Goal: Task Accomplishment & Management: Use online tool/utility

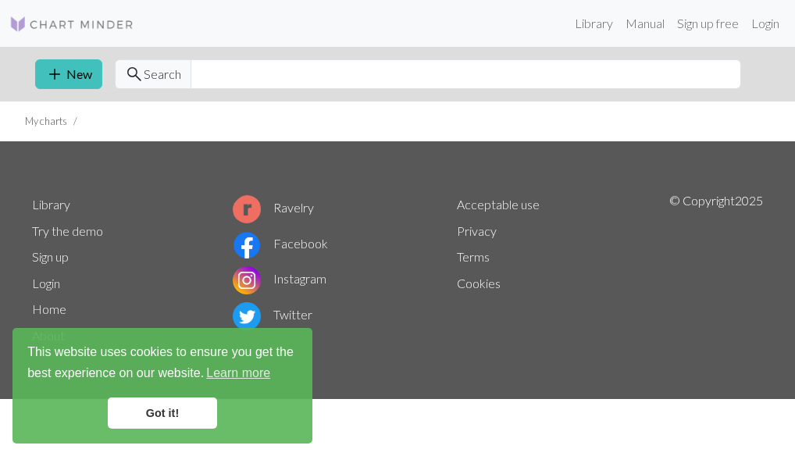
click at [207, 419] on link "Got it!" at bounding box center [162, 412] width 109 height 31
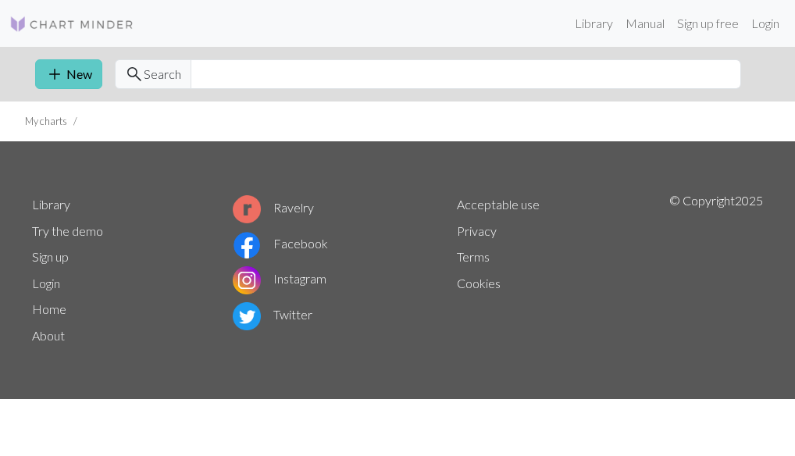
click at [61, 72] on span "add" at bounding box center [54, 74] width 19 height 22
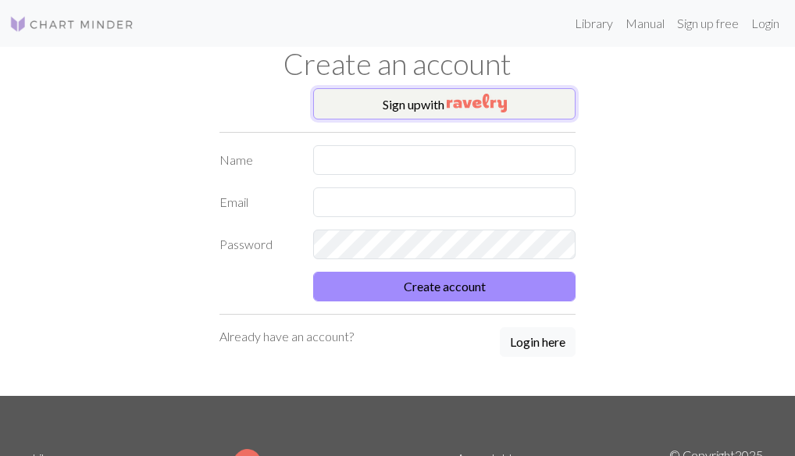
click at [403, 105] on button "Sign up with" at bounding box center [444, 103] width 262 height 31
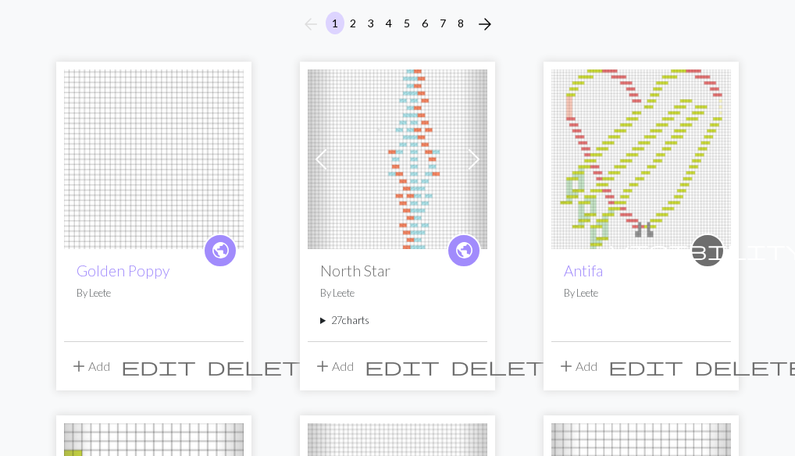
scroll to position [144, 0]
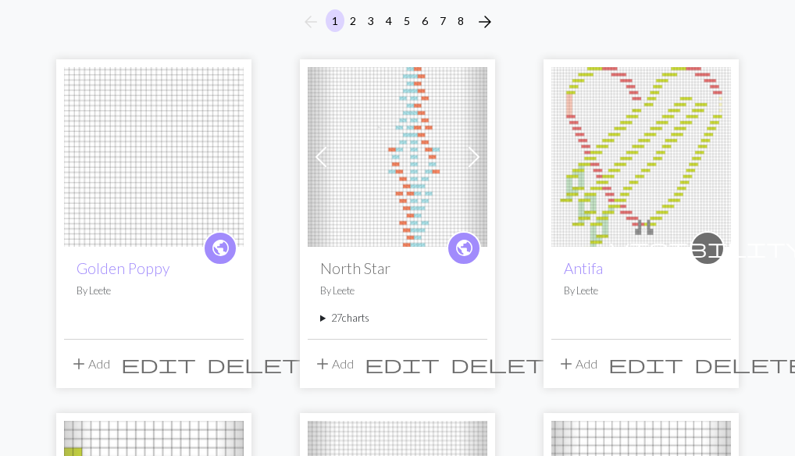
click at [125, 219] on img at bounding box center [154, 157] width 180 height 180
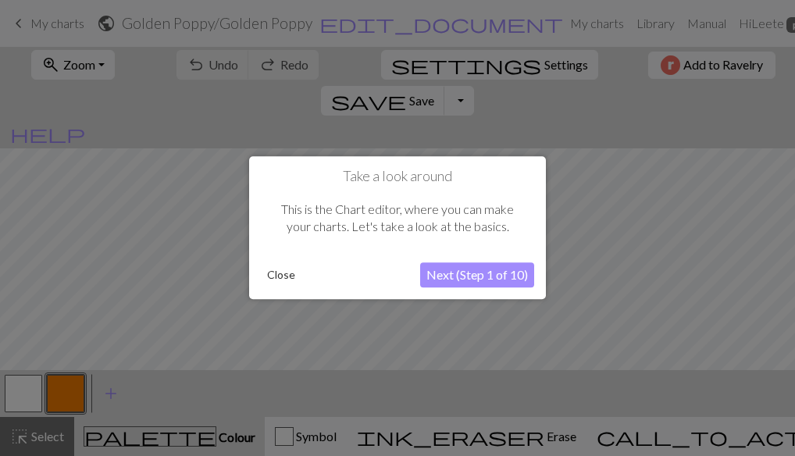
click at [281, 273] on button "Close" at bounding box center [281, 275] width 41 height 23
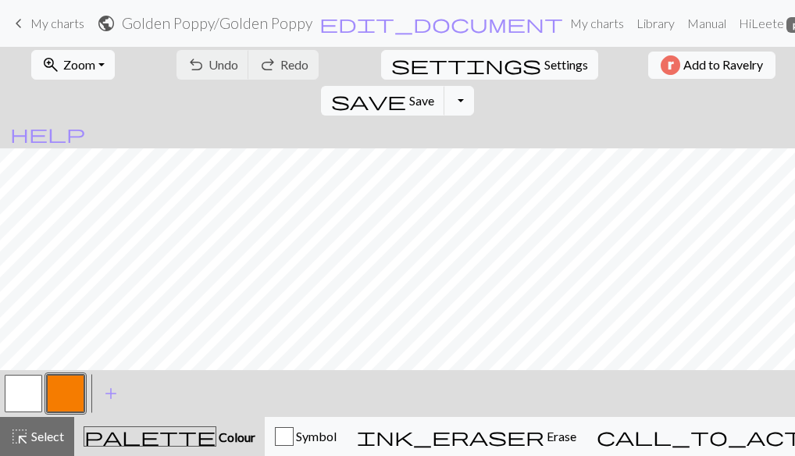
click at [56, 394] on button "button" at bounding box center [65, 393] width 37 height 37
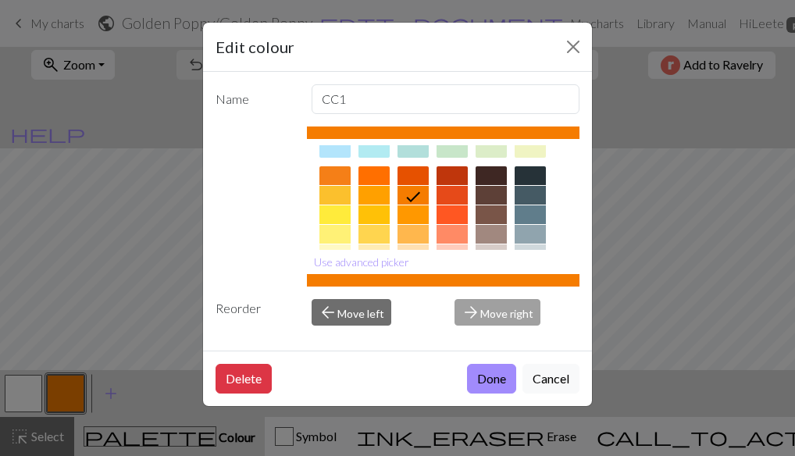
scroll to position [197, 0]
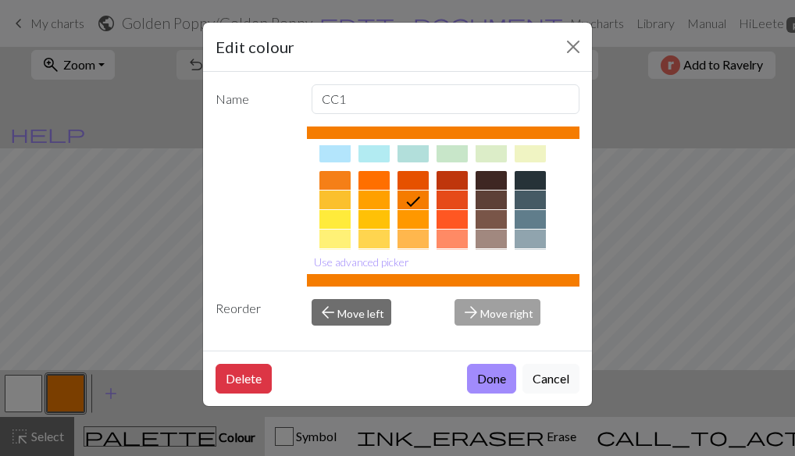
click at [447, 217] on div at bounding box center [451, 219] width 31 height 19
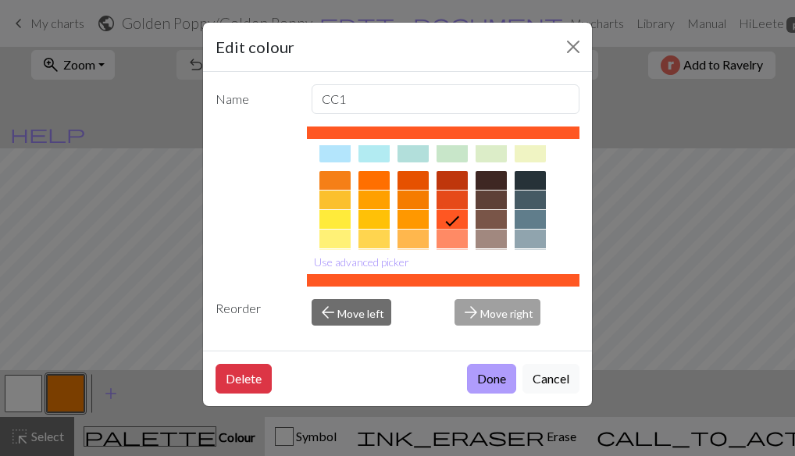
click at [485, 376] on button "Done" at bounding box center [491, 379] width 49 height 30
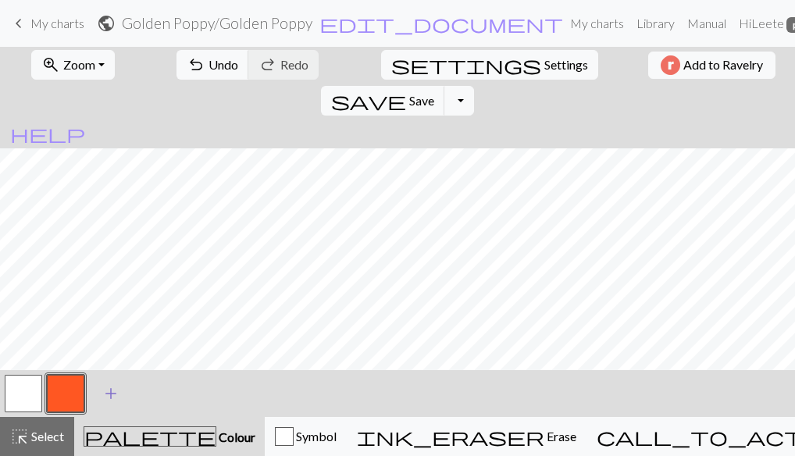
click at [112, 392] on span "add" at bounding box center [110, 393] width 19 height 22
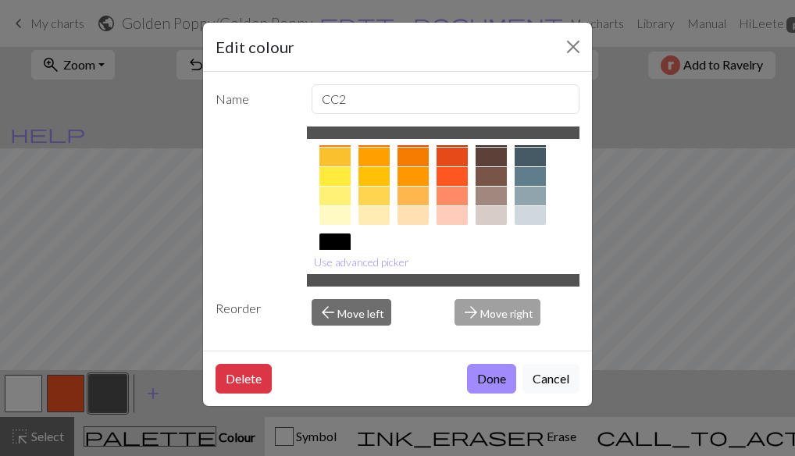
scroll to position [252, 0]
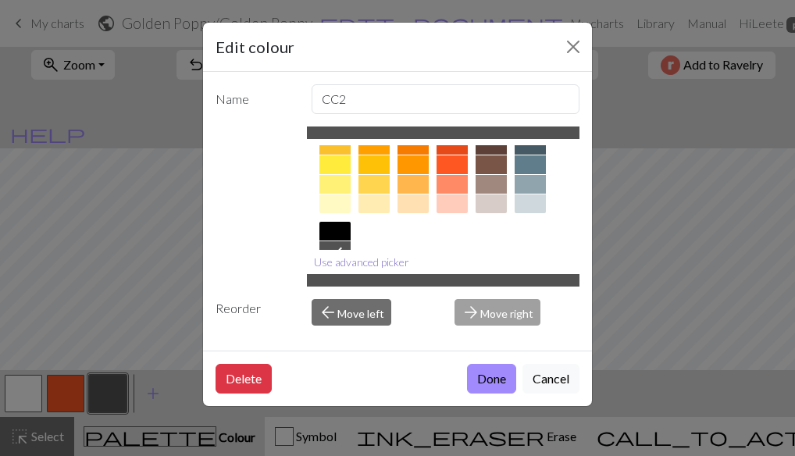
click at [388, 260] on button "Use advanced picker" at bounding box center [361, 262] width 109 height 24
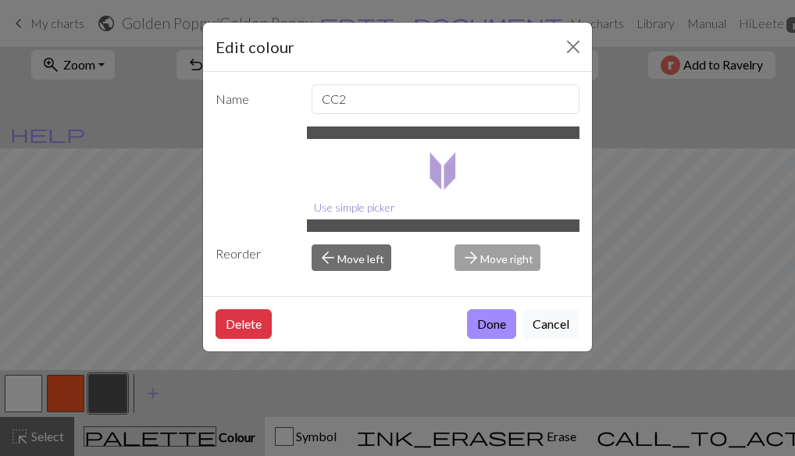
scroll to position [0, 0]
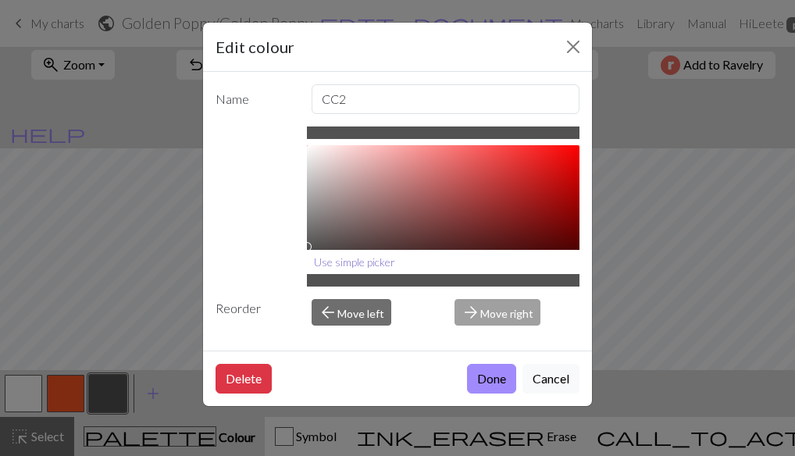
click at [352, 264] on button "Use simple picker" at bounding box center [354, 262] width 95 height 24
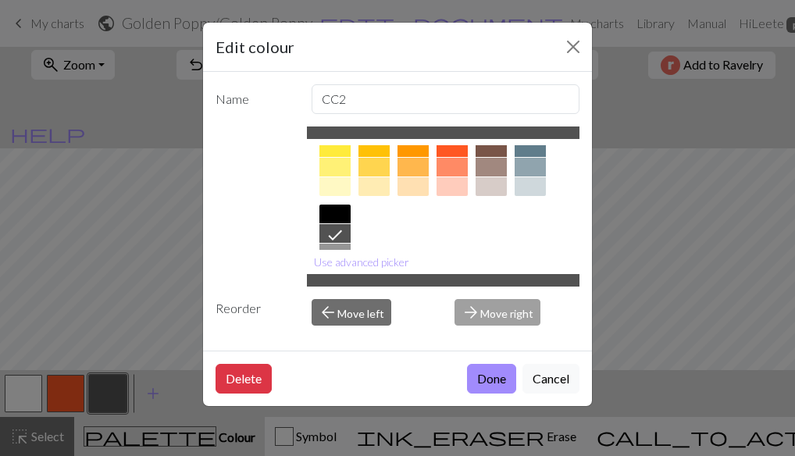
scroll to position [283, 0]
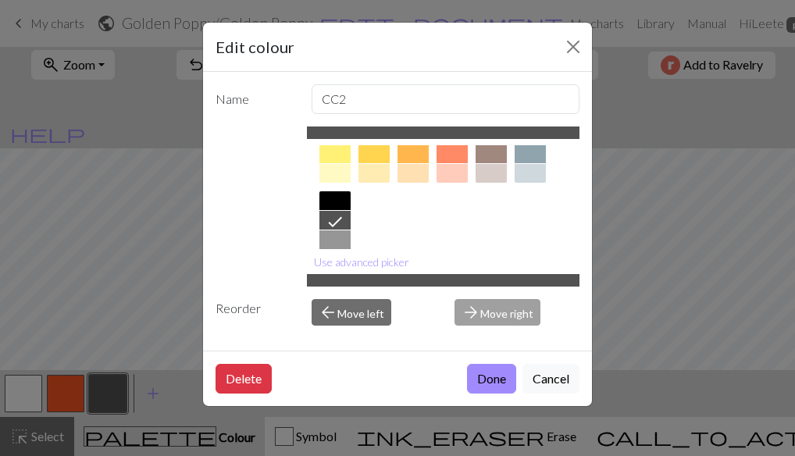
click at [487, 174] on div at bounding box center [490, 173] width 31 height 19
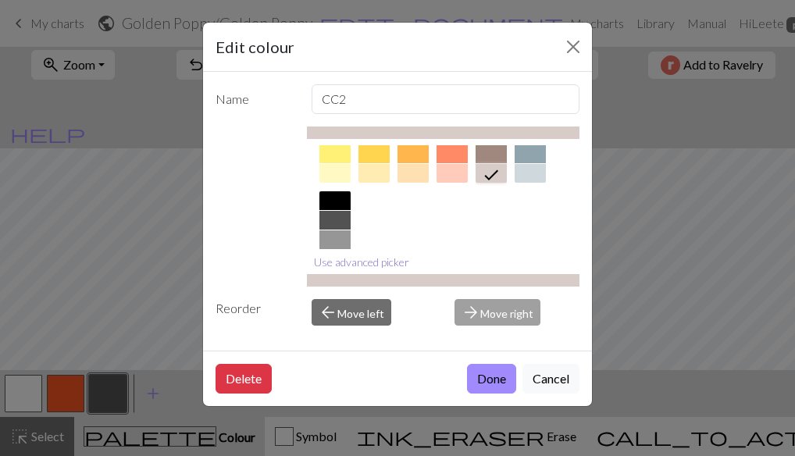
click at [384, 260] on button "Use advanced picker" at bounding box center [361, 262] width 109 height 24
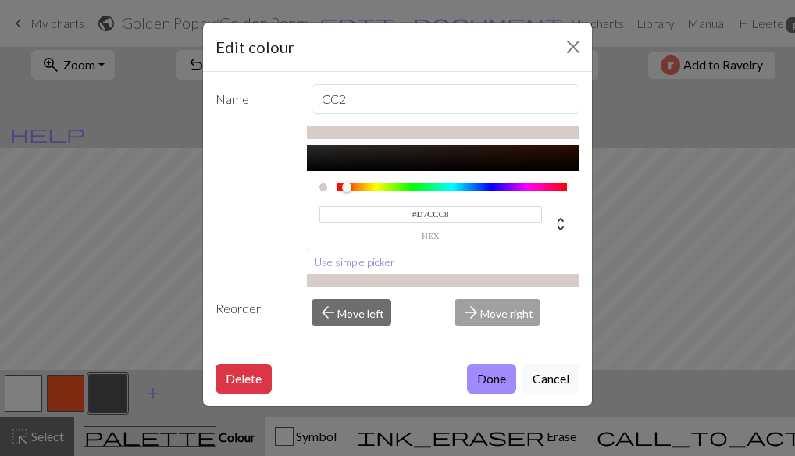
scroll to position [124, 0]
click at [560, 229] on icon at bounding box center [560, 224] width 19 height 19
type input "16"
type input "16%"
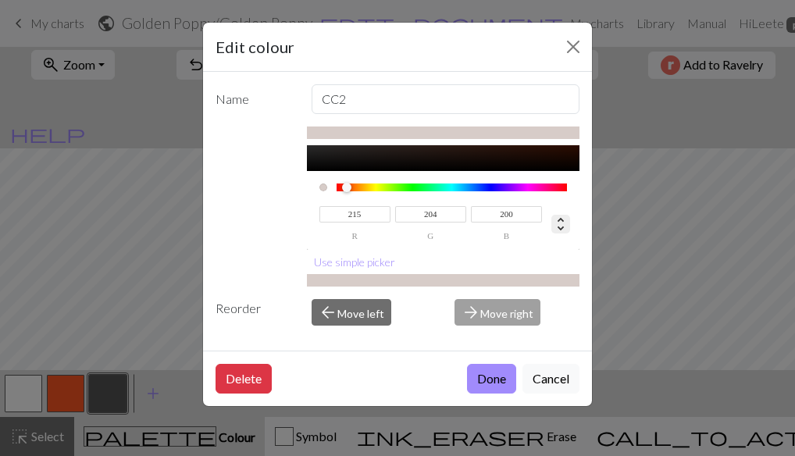
type input "81%"
drag, startPoint x: 373, startPoint y: 130, endPoint x: 349, endPoint y: 133, distance: 24.4
click at [349, 133] on div at bounding box center [443, 132] width 273 height 12
click at [562, 229] on icon at bounding box center [560, 224] width 19 height 19
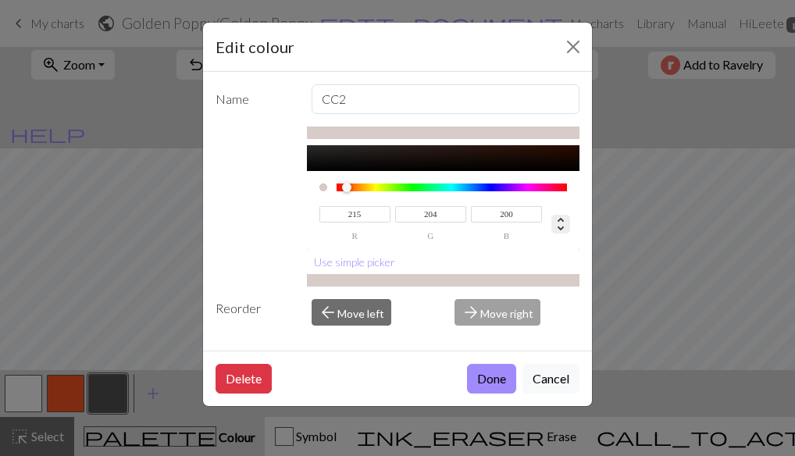
click at [562, 229] on icon at bounding box center [560, 224] width 19 height 19
type input "16"
type input "16%"
type input "81%"
click at [521, 212] on input "81%" at bounding box center [506, 214] width 71 height 16
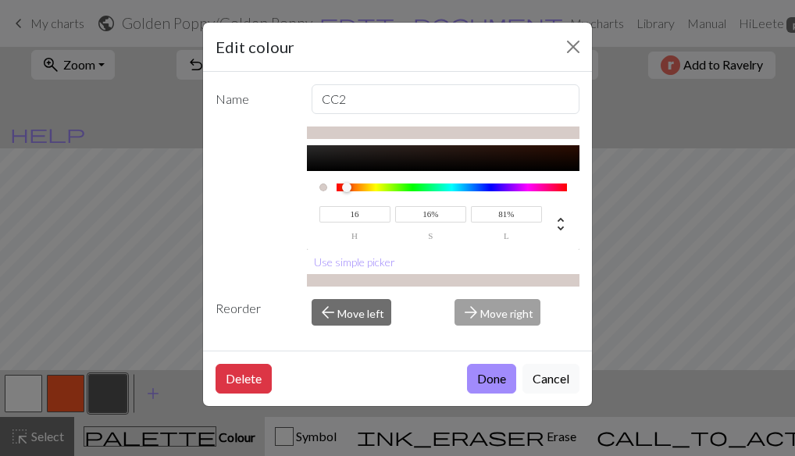
type input "15%"
type input "81"
type input "17"
type input "17%"
type input "8"
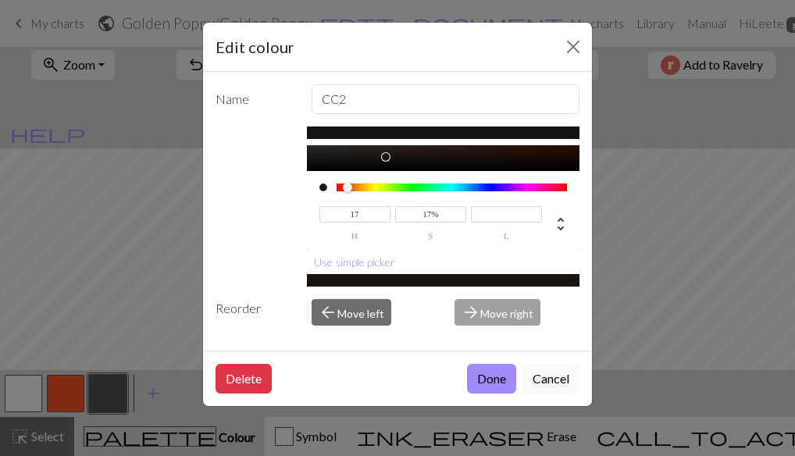
type input "15"
type input "9"
type input "15%"
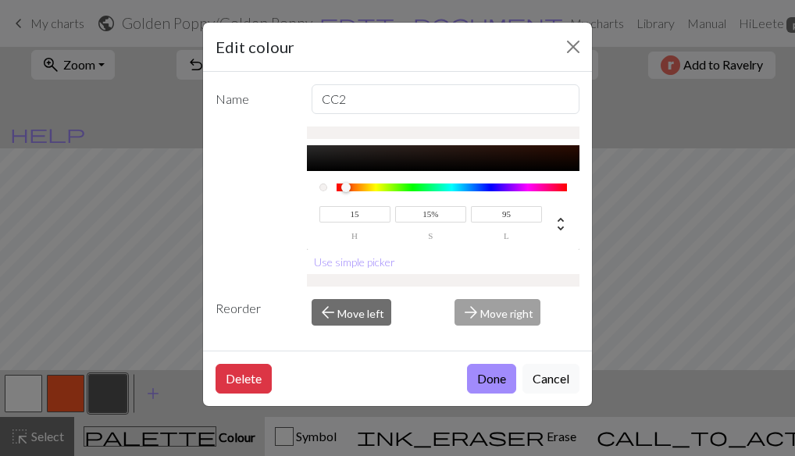
type input "95%"
click at [550, 251] on div "15 h 15% s 95% l 1 a Use simple picker" at bounding box center [443, 206] width 273 height 160
click at [560, 216] on icon at bounding box center [560, 224] width 19 height 19
click at [560, 228] on icon at bounding box center [560, 223] width 6 height 13
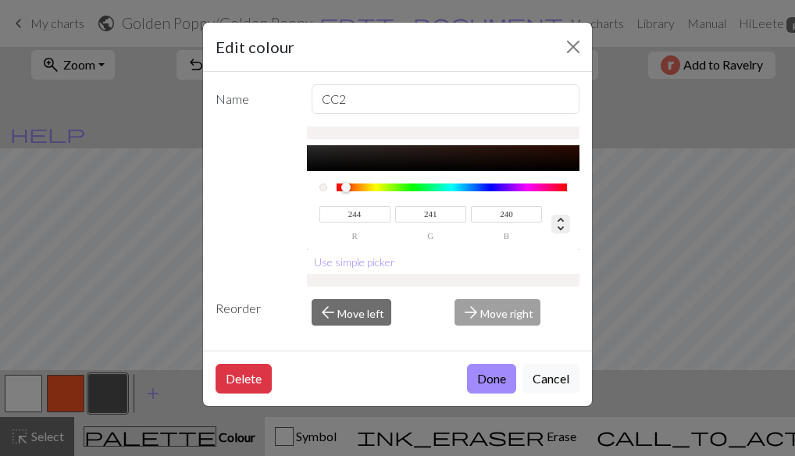
type input "15"
type input "15%"
type input "95%"
click at [560, 215] on icon at bounding box center [560, 224] width 19 height 19
click at [561, 228] on icon at bounding box center [560, 223] width 6 height 13
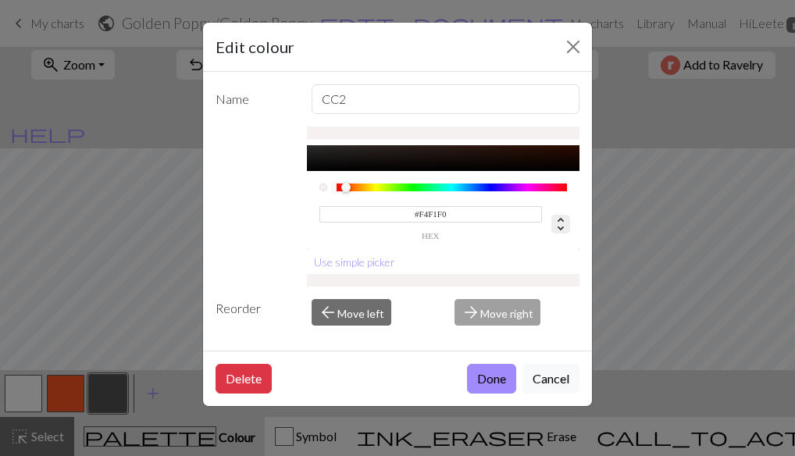
type input "244"
click at [530, 215] on input "240" at bounding box center [506, 214] width 71 height 16
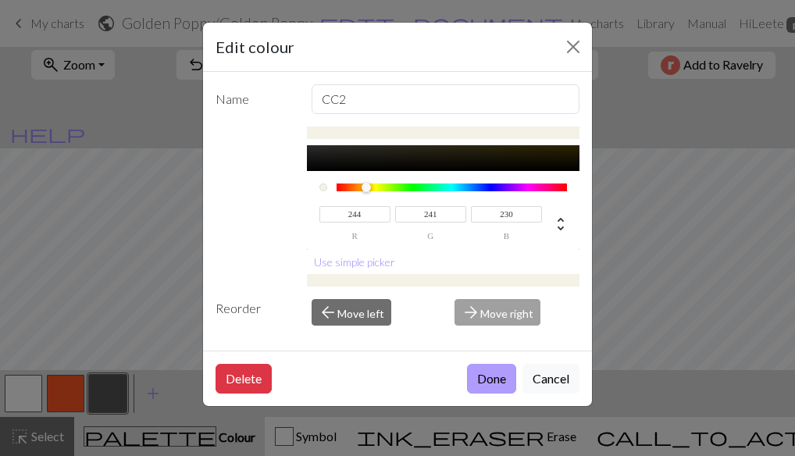
type input "230"
click at [490, 375] on button "Done" at bounding box center [491, 379] width 49 height 30
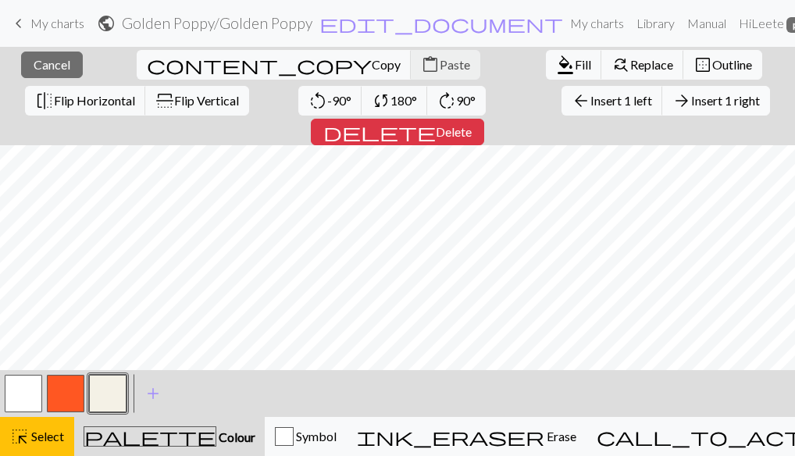
click at [691, 103] on span "Insert 1 right" at bounding box center [725, 100] width 69 height 15
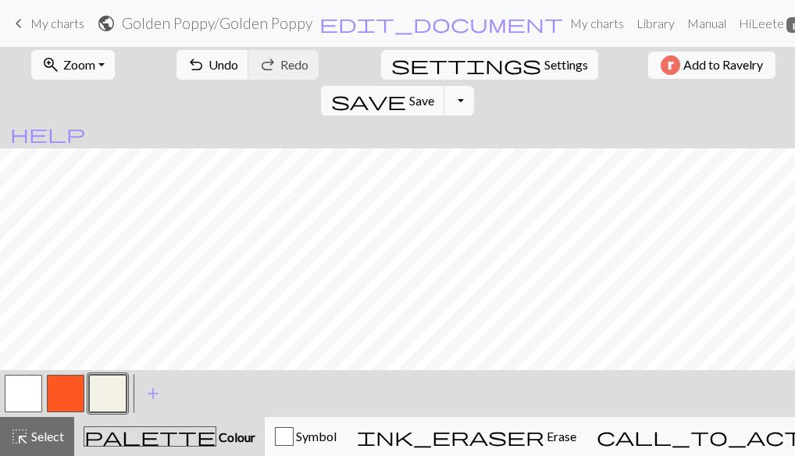
scroll to position [0, 35]
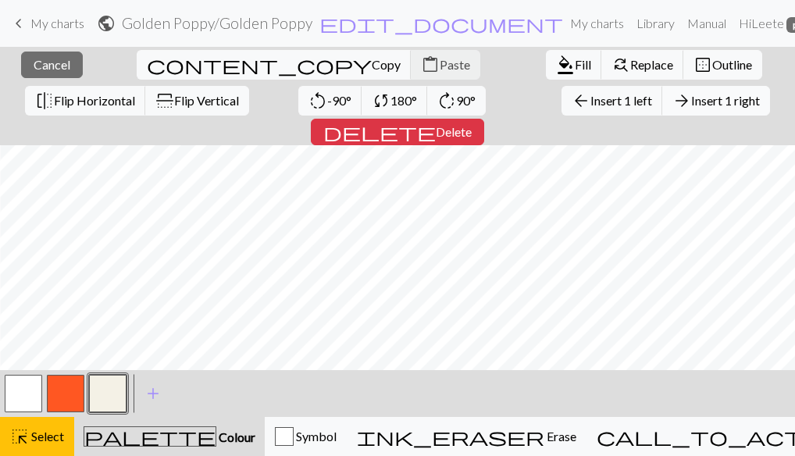
click at [691, 101] on span "Insert 1 right" at bounding box center [725, 100] width 69 height 15
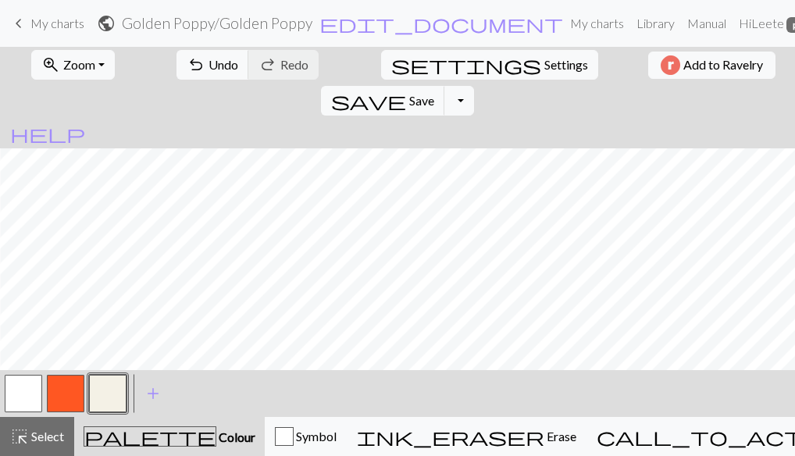
scroll to position [55, 35]
click at [35, 393] on button "button" at bounding box center [23, 393] width 37 height 37
click at [101, 392] on button "button" at bounding box center [107, 393] width 37 height 37
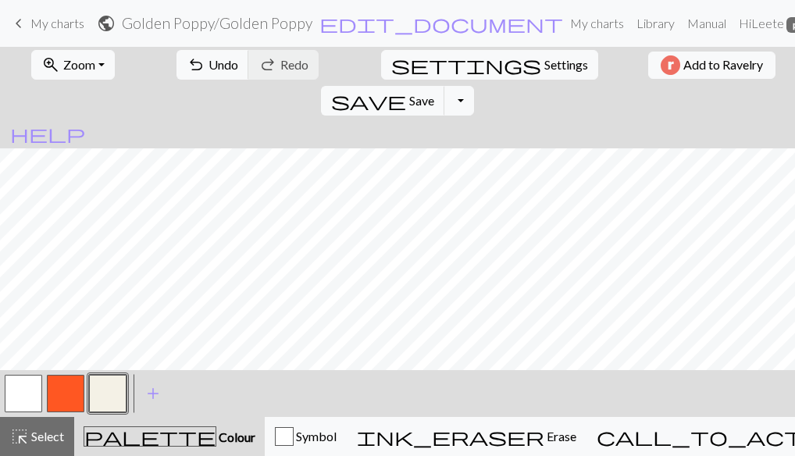
click at [65, 391] on button "button" at bounding box center [65, 393] width 37 height 37
click at [108, 391] on button "button" at bounding box center [107, 393] width 37 height 37
click at [69, 397] on button "button" at bounding box center [65, 393] width 37 height 37
click at [116, 398] on button "button" at bounding box center [107, 393] width 37 height 37
click at [62, 393] on button "button" at bounding box center [65, 393] width 37 height 37
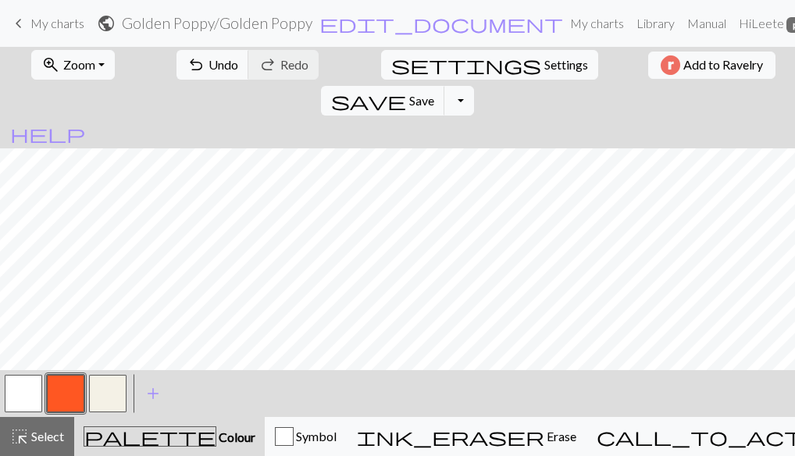
click at [111, 397] on button "button" at bounding box center [107, 393] width 37 height 37
click at [53, 397] on button "button" at bounding box center [65, 393] width 37 height 37
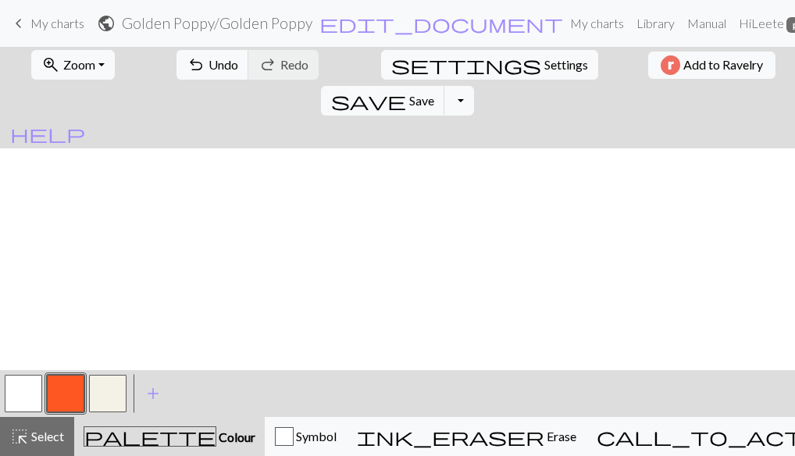
scroll to position [0, 0]
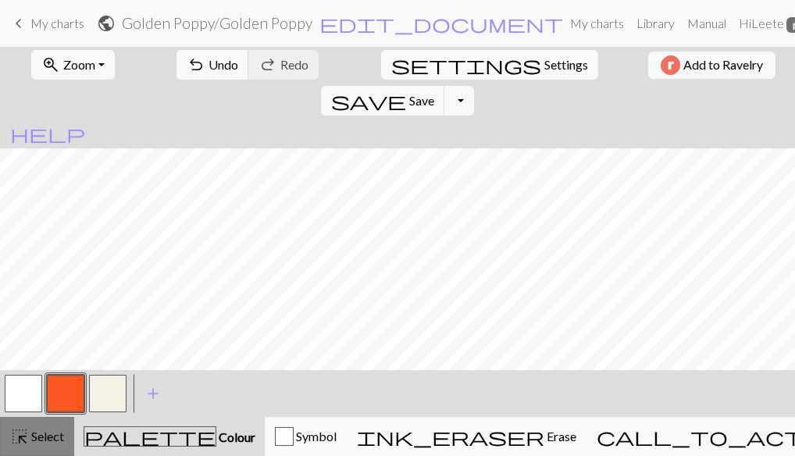
click at [34, 441] on span "Select" at bounding box center [46, 436] width 35 height 15
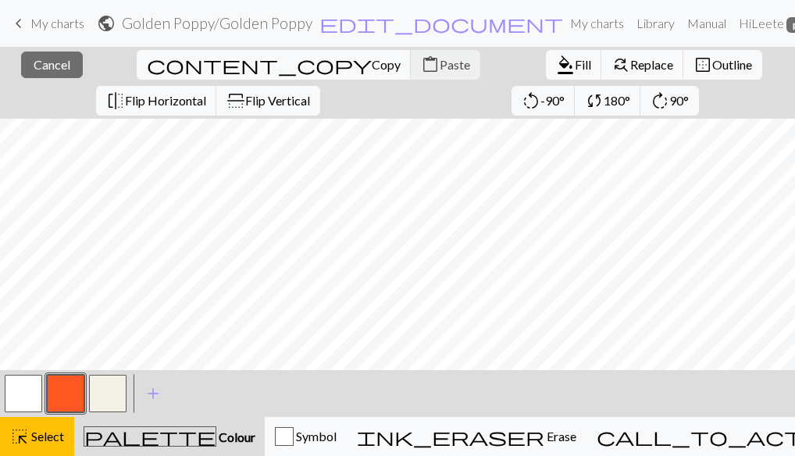
scroll to position [561, 0]
click at [59, 437] on span "Select" at bounding box center [46, 436] width 35 height 15
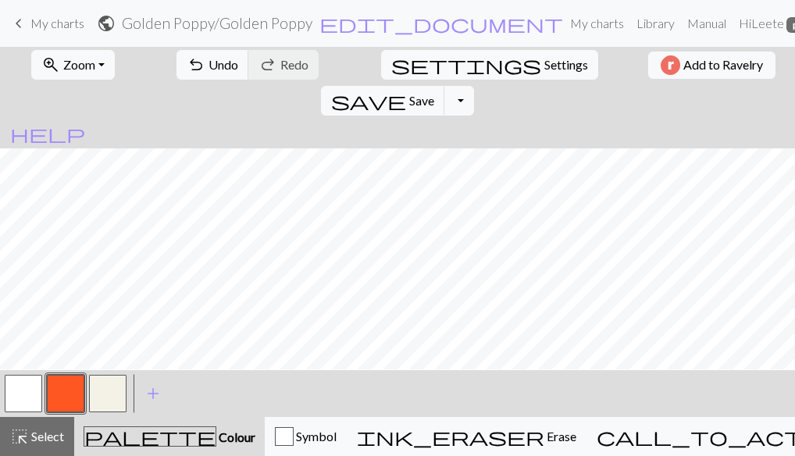
scroll to position [564, 0]
